Goal: Information Seeking & Learning: Learn about a topic

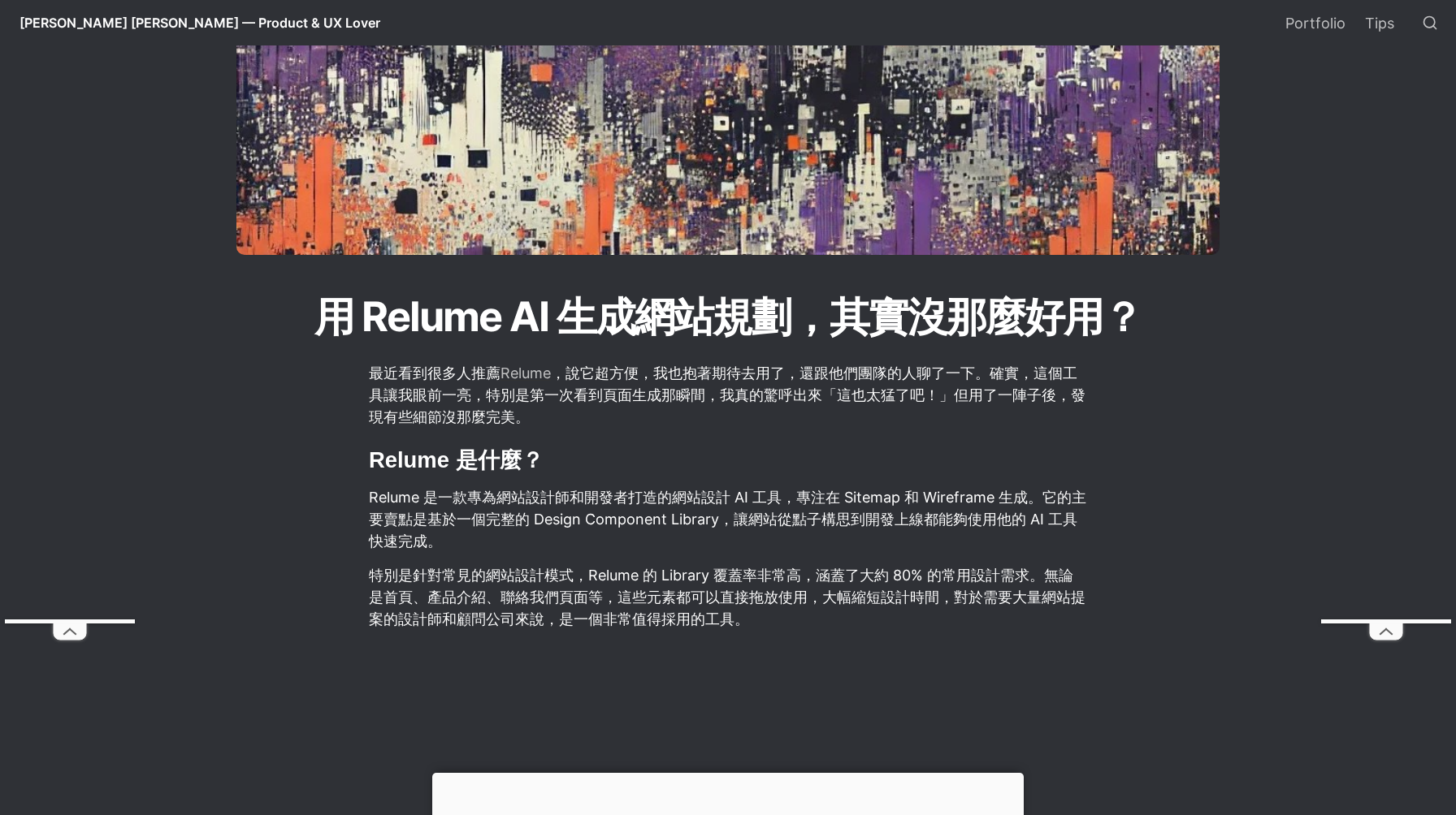
scroll to position [131, 0]
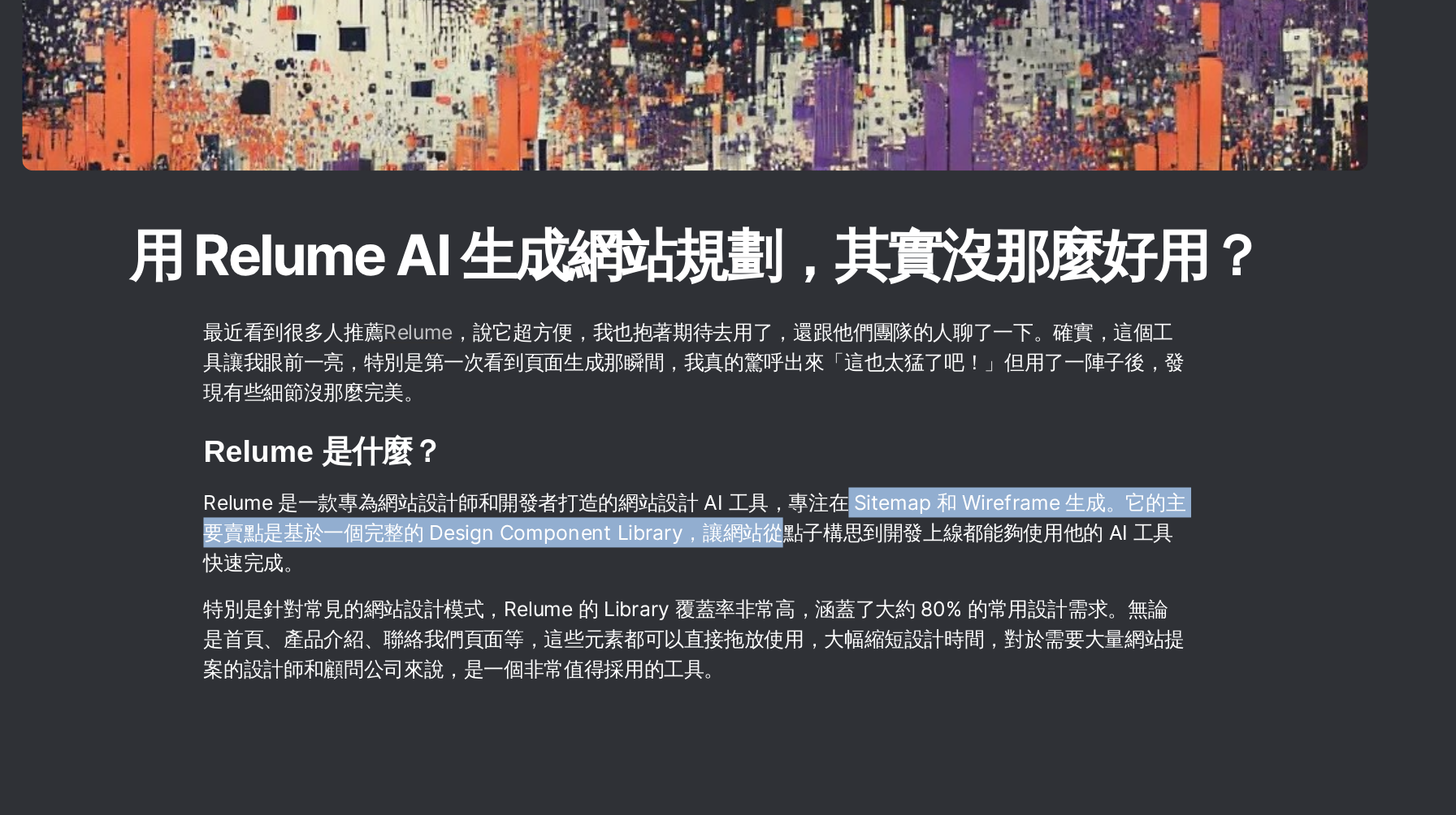
drag, startPoint x: 834, startPoint y: 491, endPoint x: 809, endPoint y: 525, distance: 42.2
click at [809, 525] on p "Relume 是一款專為網站設計師和開發者打造的網站設計 AI 工具，專注在 Sitemap 和 Wireframe 生成。它的主要賣點是基於一個完整的 De…" at bounding box center [728, 515] width 722 height 71
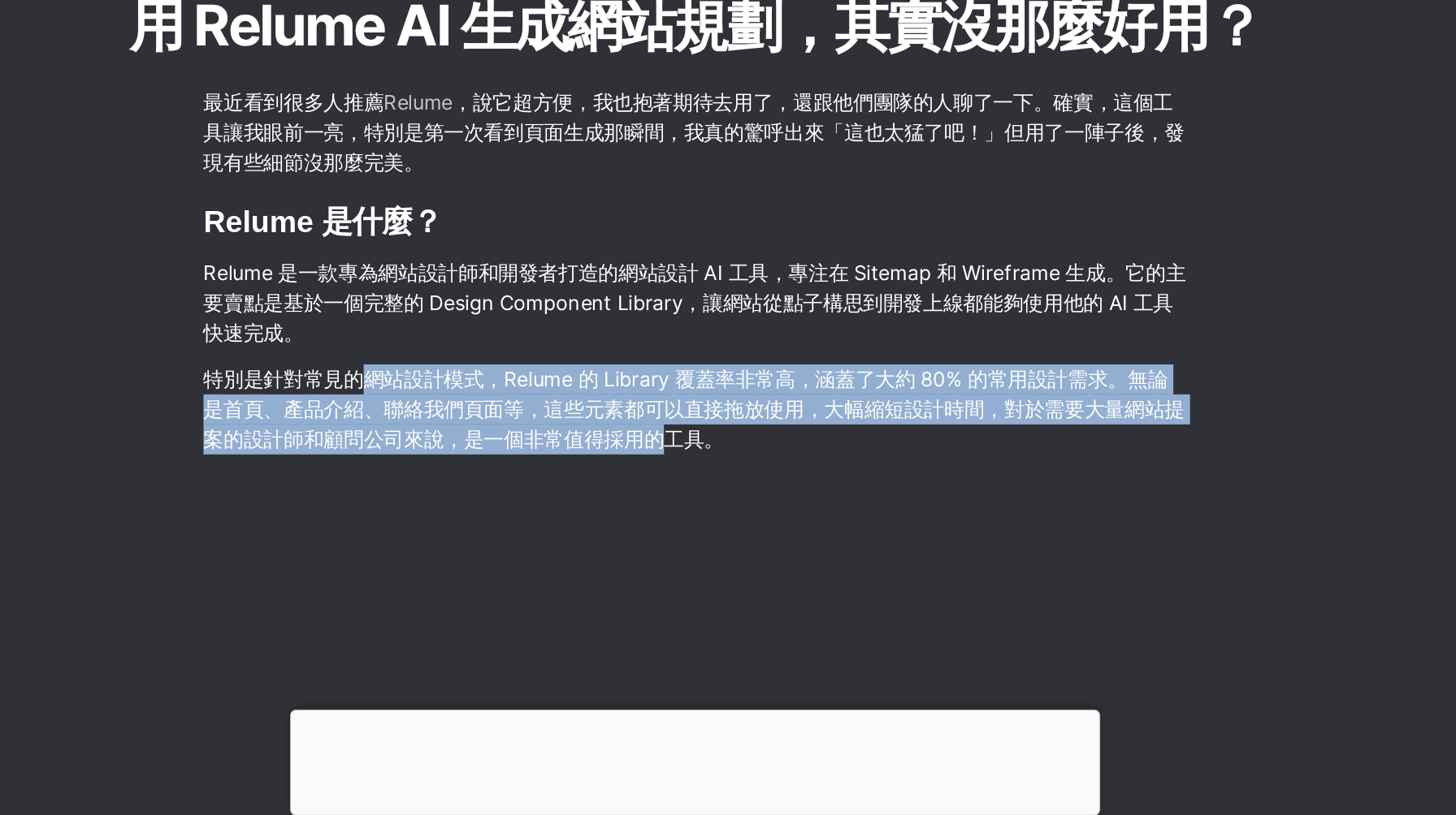
drag, startPoint x: 482, startPoint y: 492, endPoint x: 702, endPoint y: 541, distance: 225.4
click at [702, 541] on p "特別是針對常見的網站設計模式，Relume 的 Library 覆蓋率非常高，涵蓋了大約 80% 的常用設計需求。無論是首頁、產品介紹、聯絡我們頁面等，這些元…" at bounding box center [728, 519] width 722 height 71
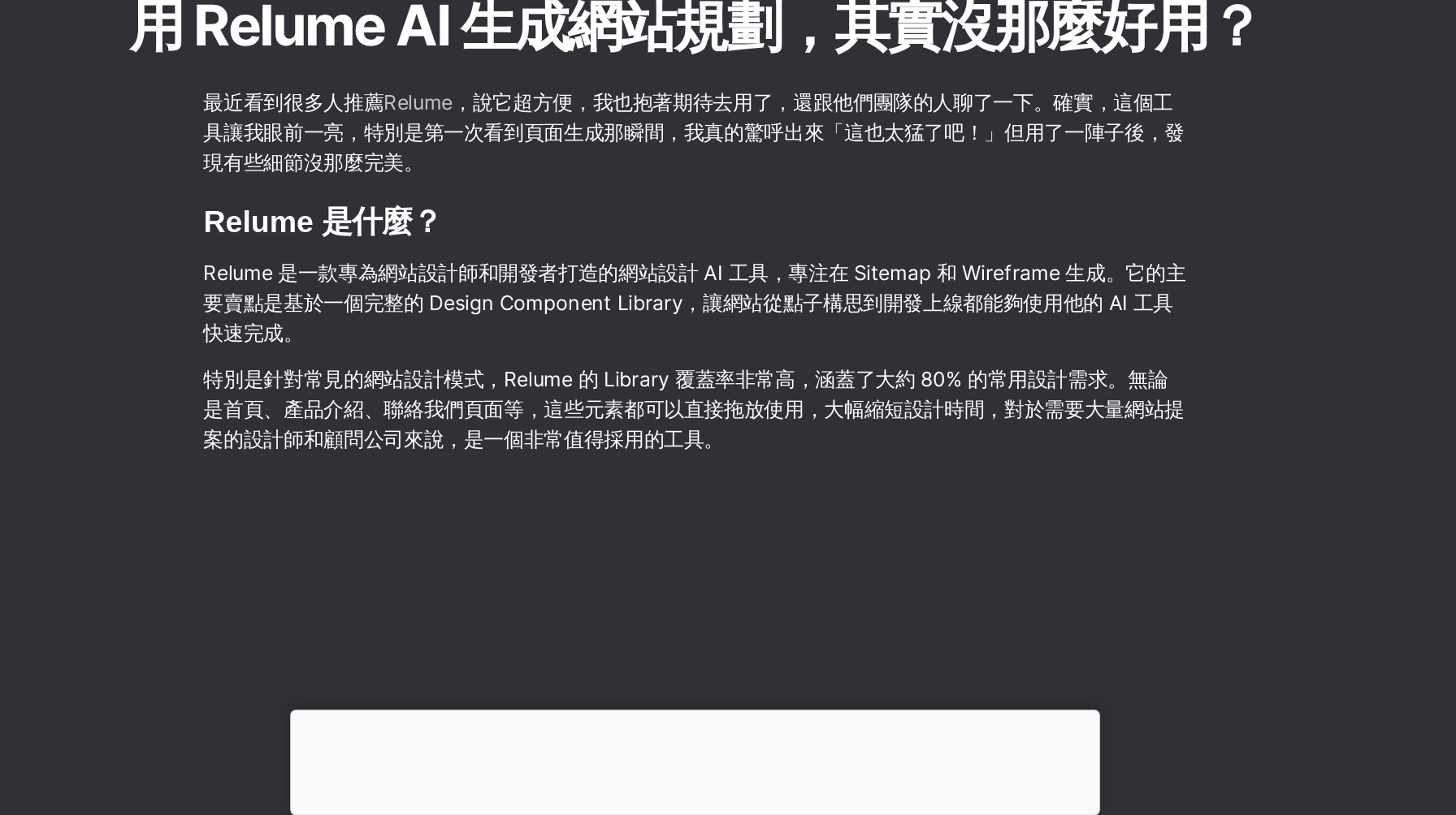
click at [762, 546] on p "特別是針對常見的網站設計模式，Relume 的 Library 覆蓋率非常高，涵蓋了大約 80% 的常用設計需求。無論是首頁、產品介紹、聯絡我們頁面等，這些元…" at bounding box center [728, 519] width 722 height 71
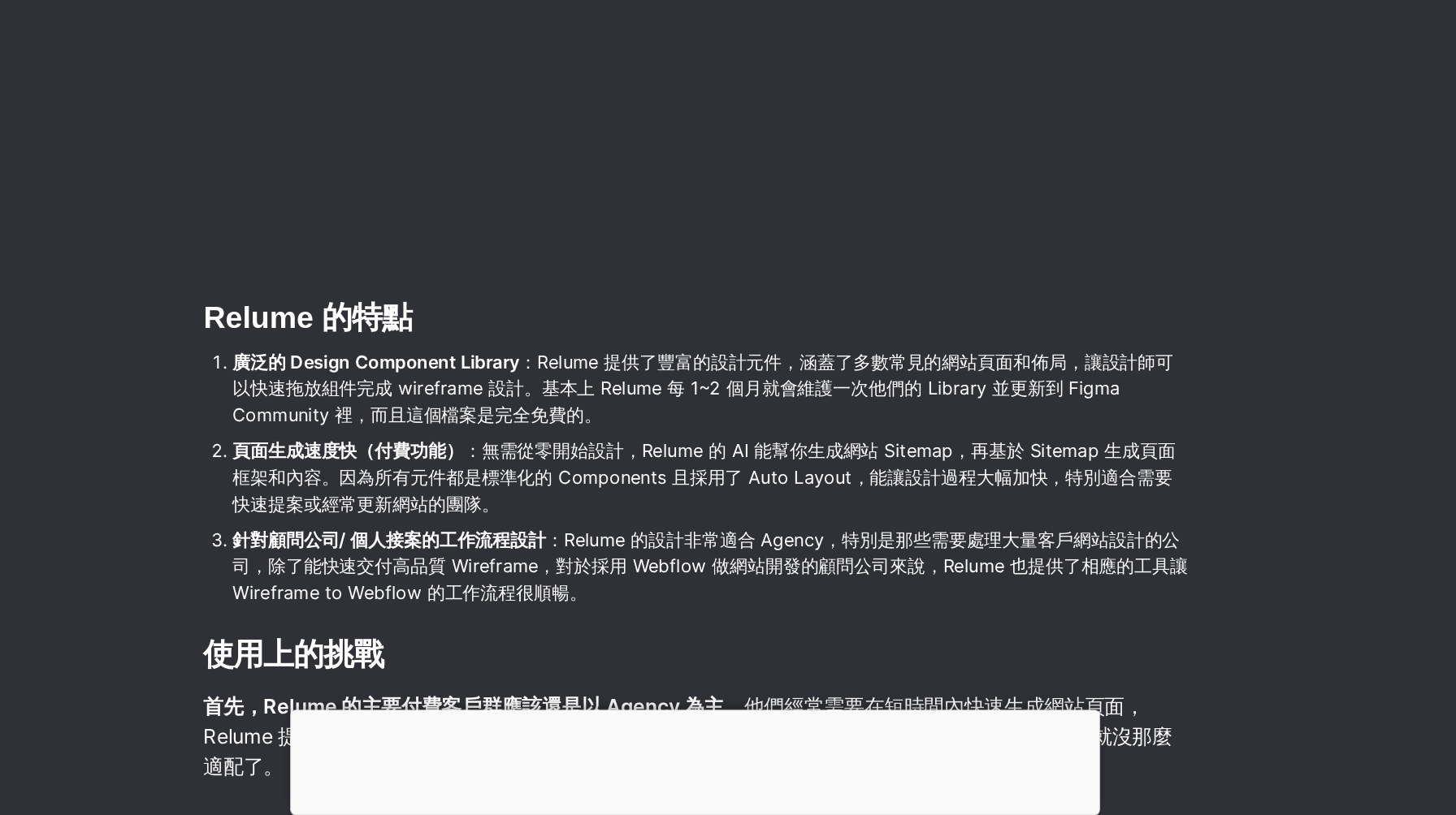
scroll to position [744, 0]
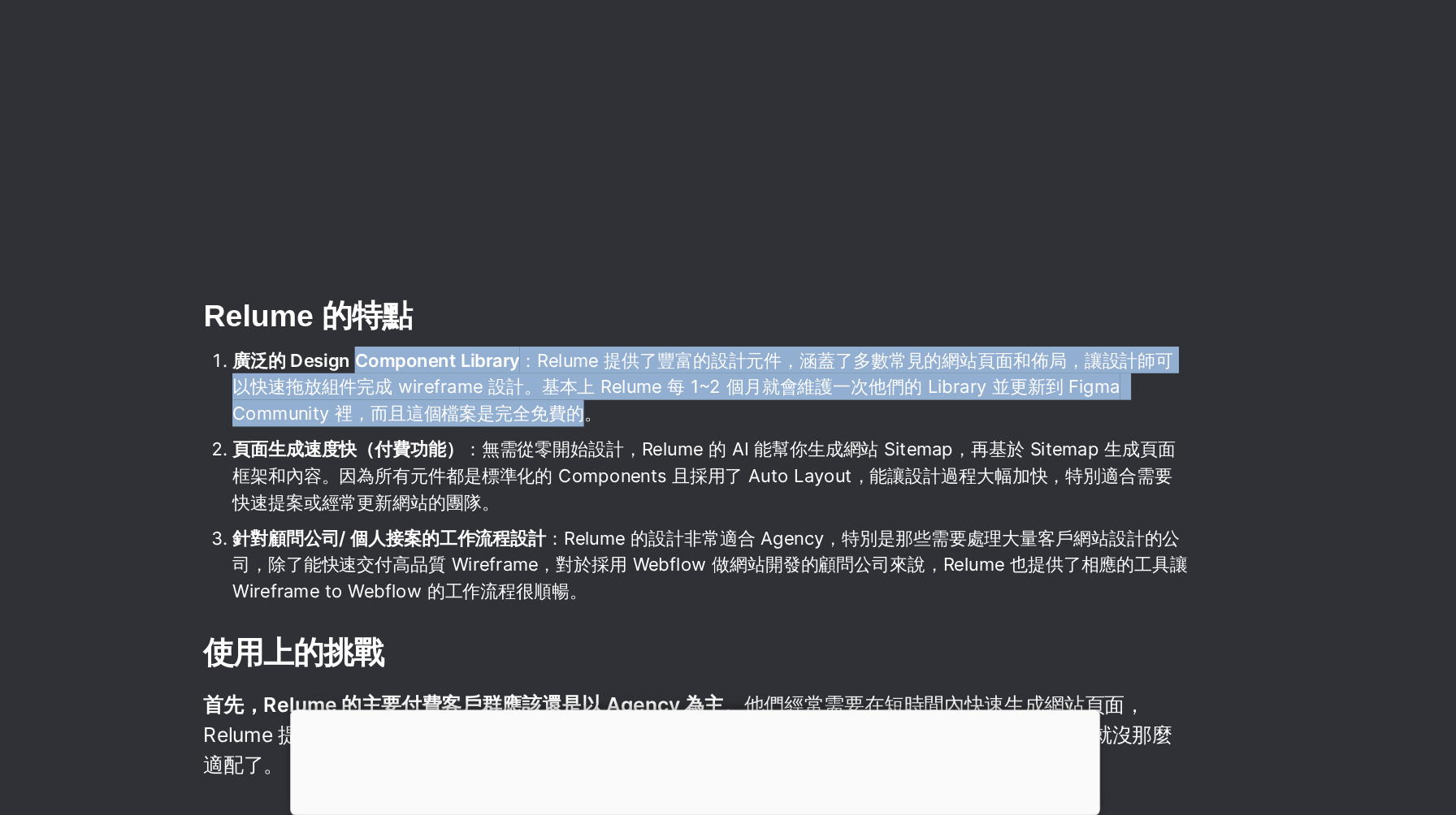
drag, startPoint x: 479, startPoint y: 477, endPoint x: 646, endPoint y: 529, distance: 174.9
click at [646, 529] on li "廣泛的 Design Component Library ：Relume 提供了豐富的設計元件，涵蓋了多數常見的網站頁面和佈局，讓設計師可以快速拖放組件完成 …" at bounding box center [739, 502] width 699 height 64
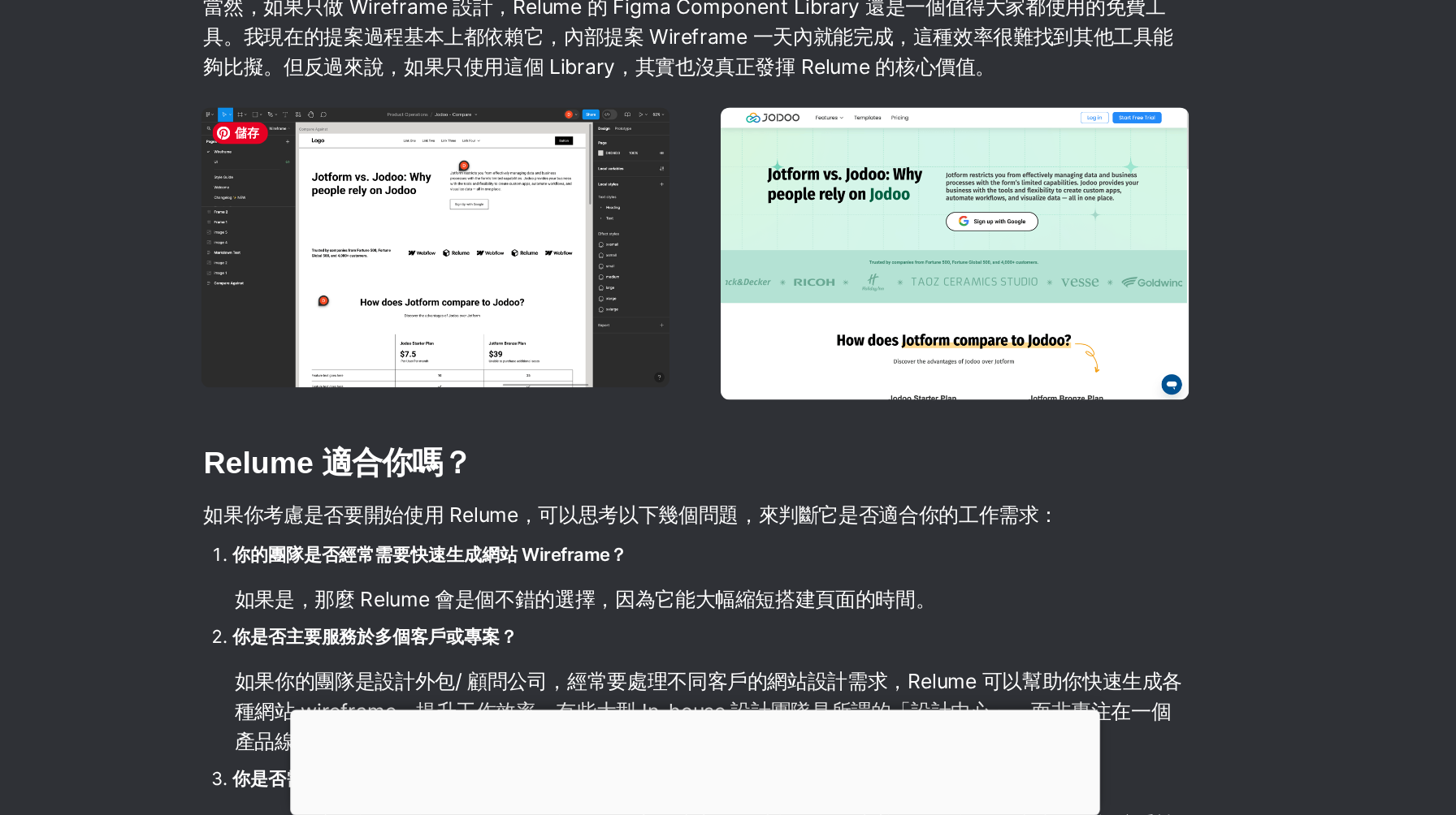
scroll to position [2435, 0]
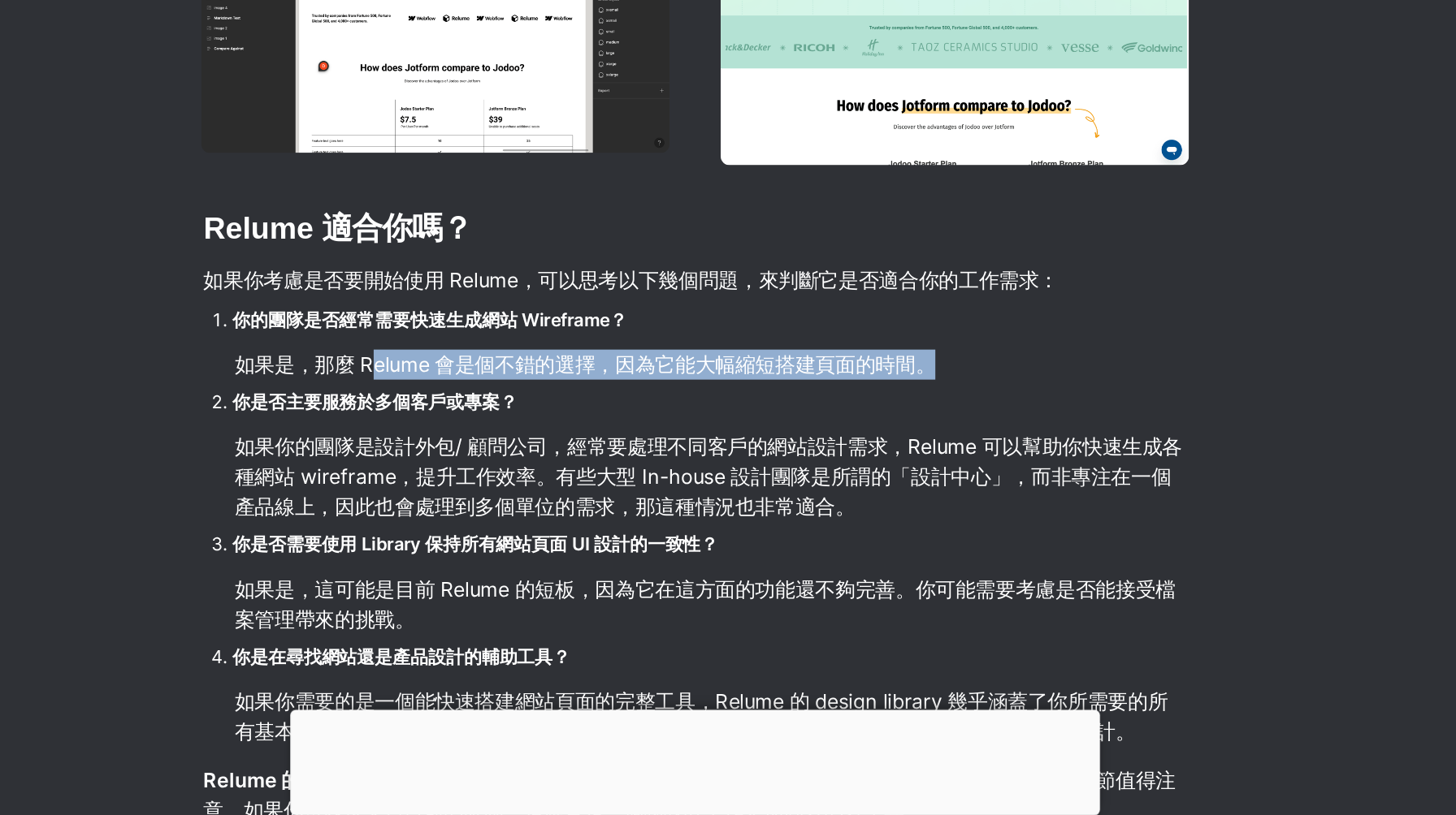
drag, startPoint x: 495, startPoint y: 490, endPoint x: 900, endPoint y: 494, distance: 405.0
click at [900, 494] on p "如果是，那麼 Relume 會是個不錯的選擇，因為它能大幅縮短搭建頁面的時間。" at bounding box center [739, 486] width 699 height 26
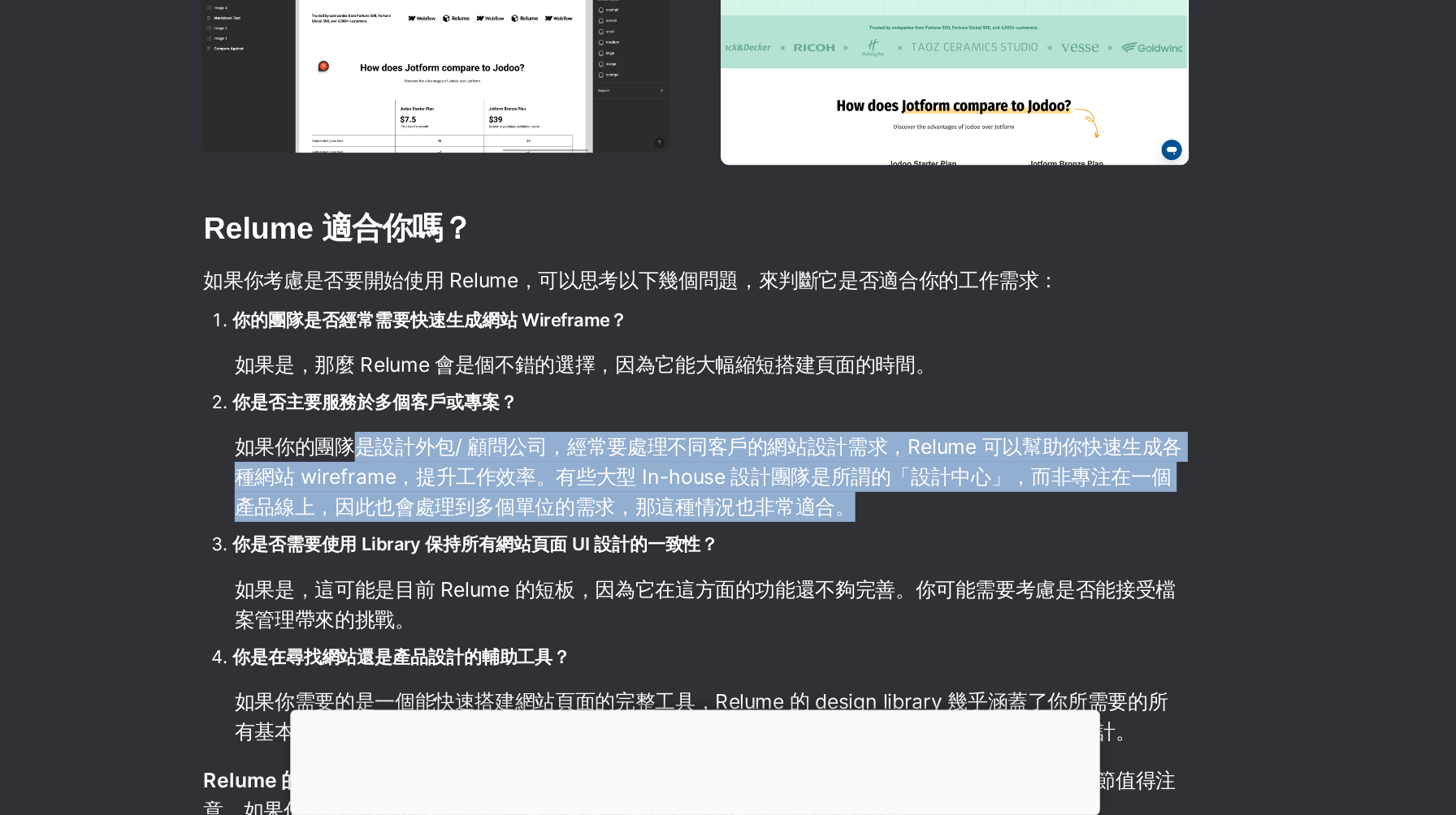
drag, startPoint x: 483, startPoint y: 538, endPoint x: 913, endPoint y: 594, distance: 433.6
click at [913, 594] on p "如果你的團隊是設計外包/ 顧問公司，經常要處理不同客戶的網站設計需求，Relume 可以幫助你快速生成各種網站 wireframe，提升工作效率。有些大型 I…" at bounding box center [739, 568] width 699 height 71
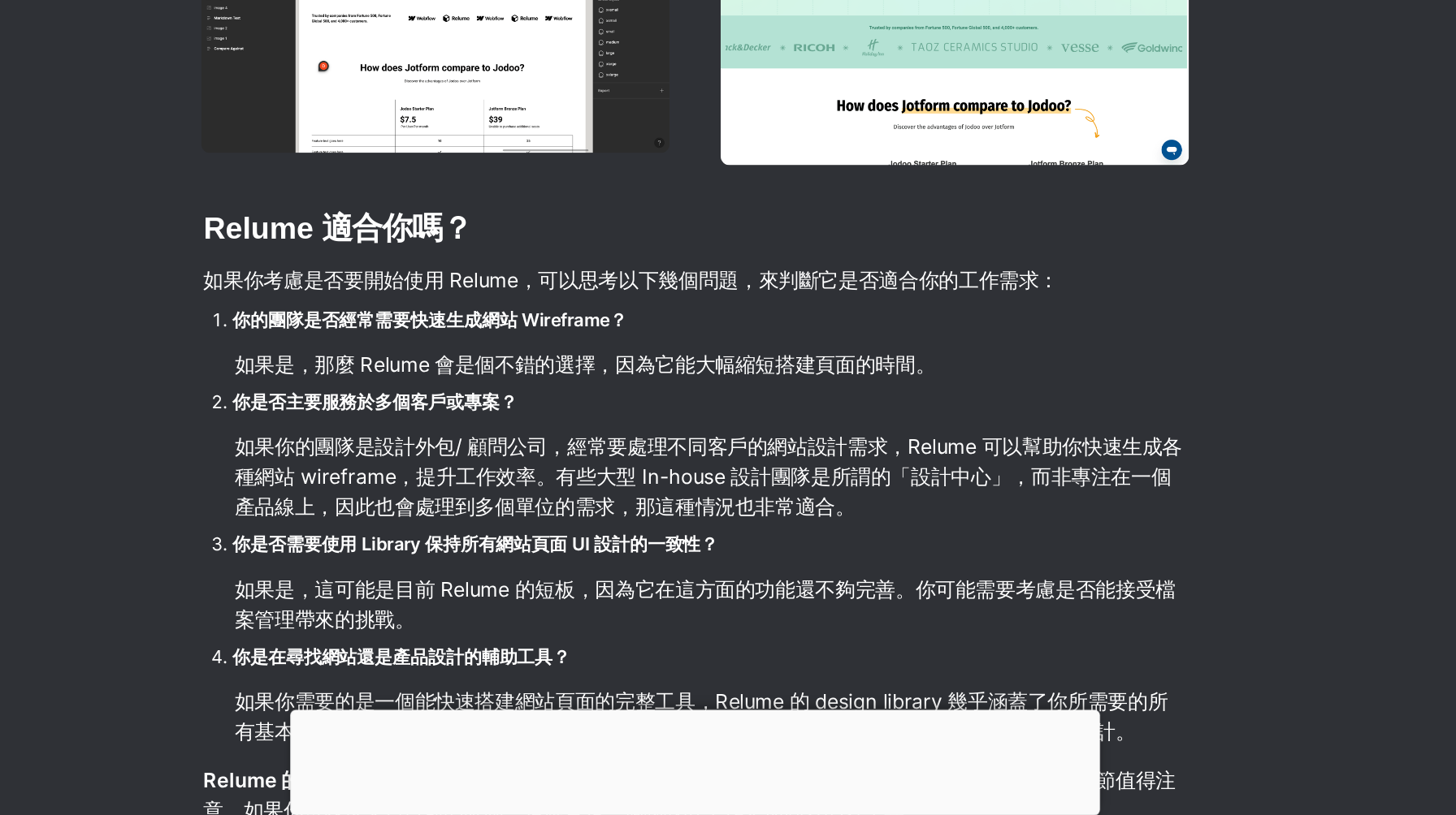
click at [794, 614] on li "你是否需要使用 Library 保持所有網站頁面 UI 設計的一致性？" at bounding box center [739, 617] width 699 height 25
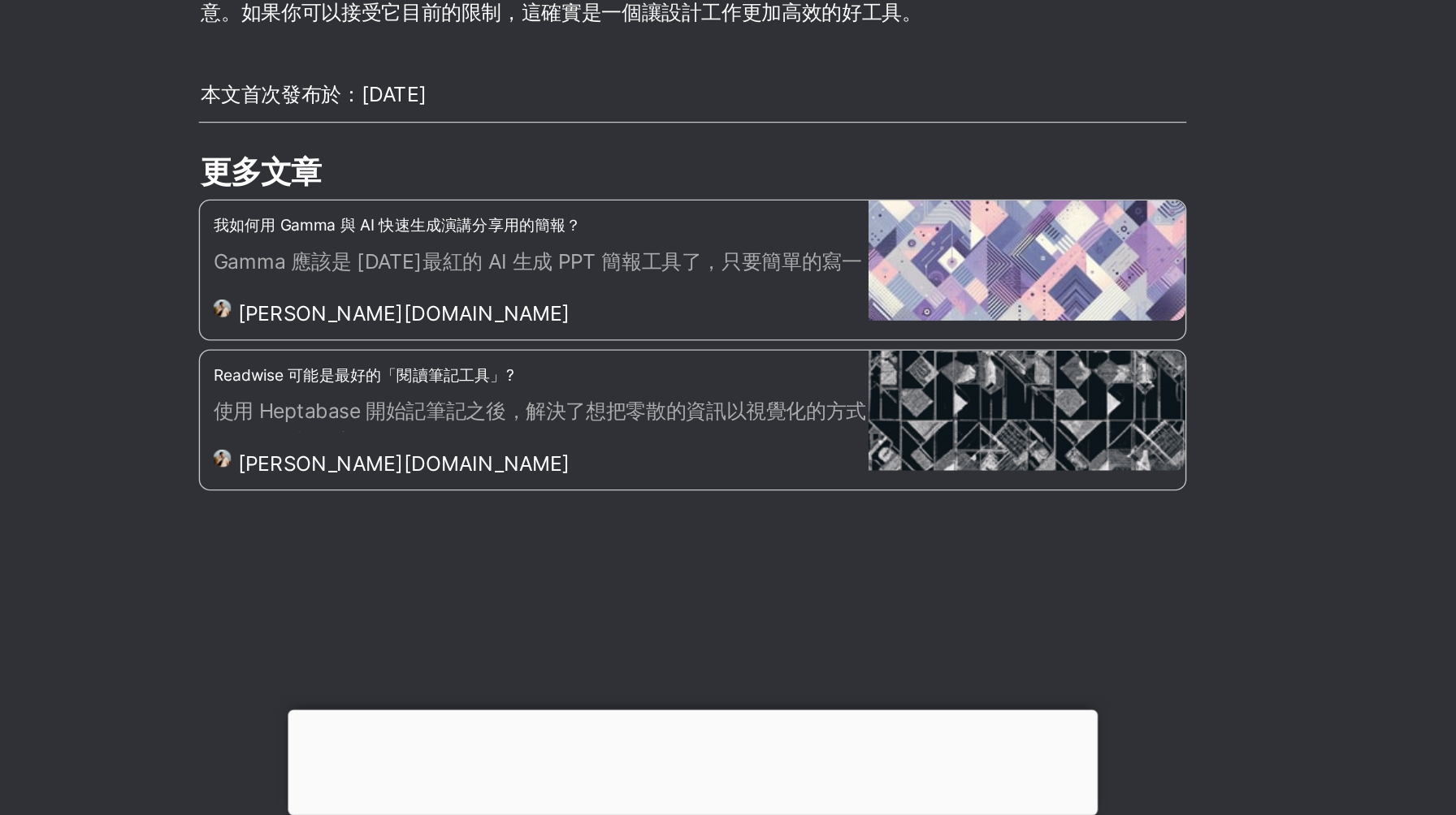
scroll to position [3067, 0]
